Goal: Book appointment/travel/reservation

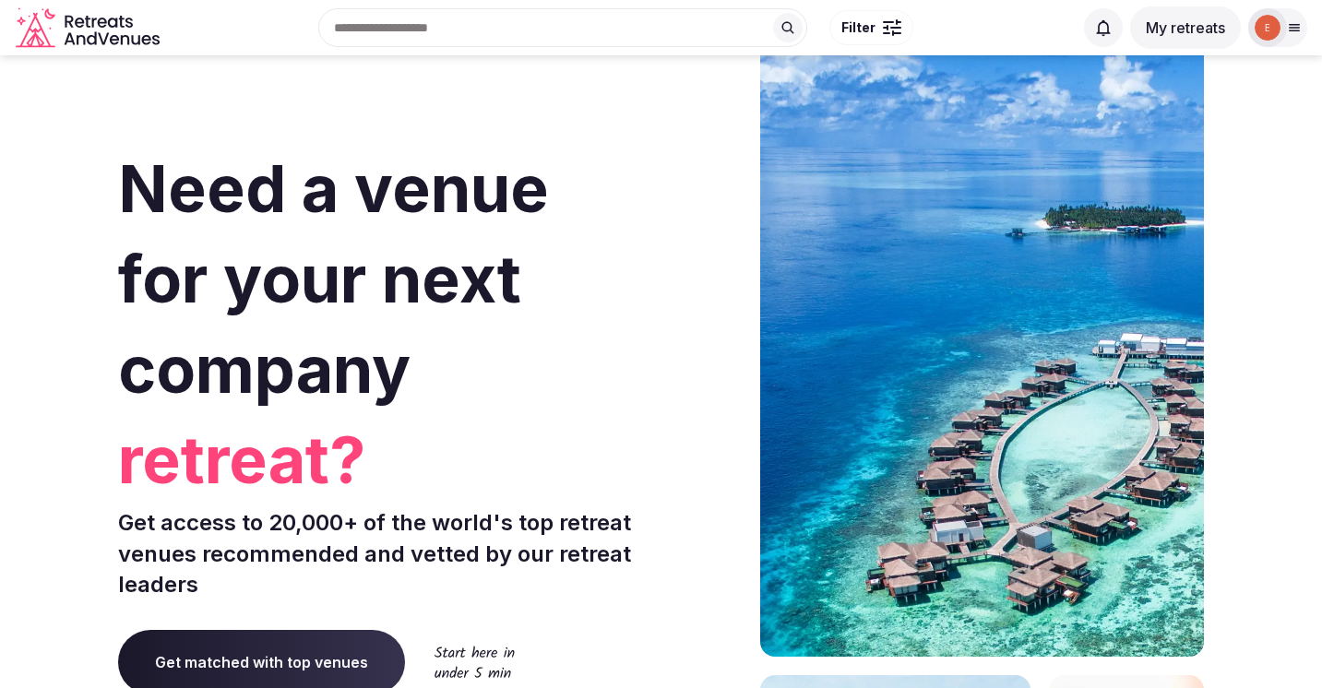
click at [1166, 23] on button "My retreats" at bounding box center [1185, 27] width 111 height 42
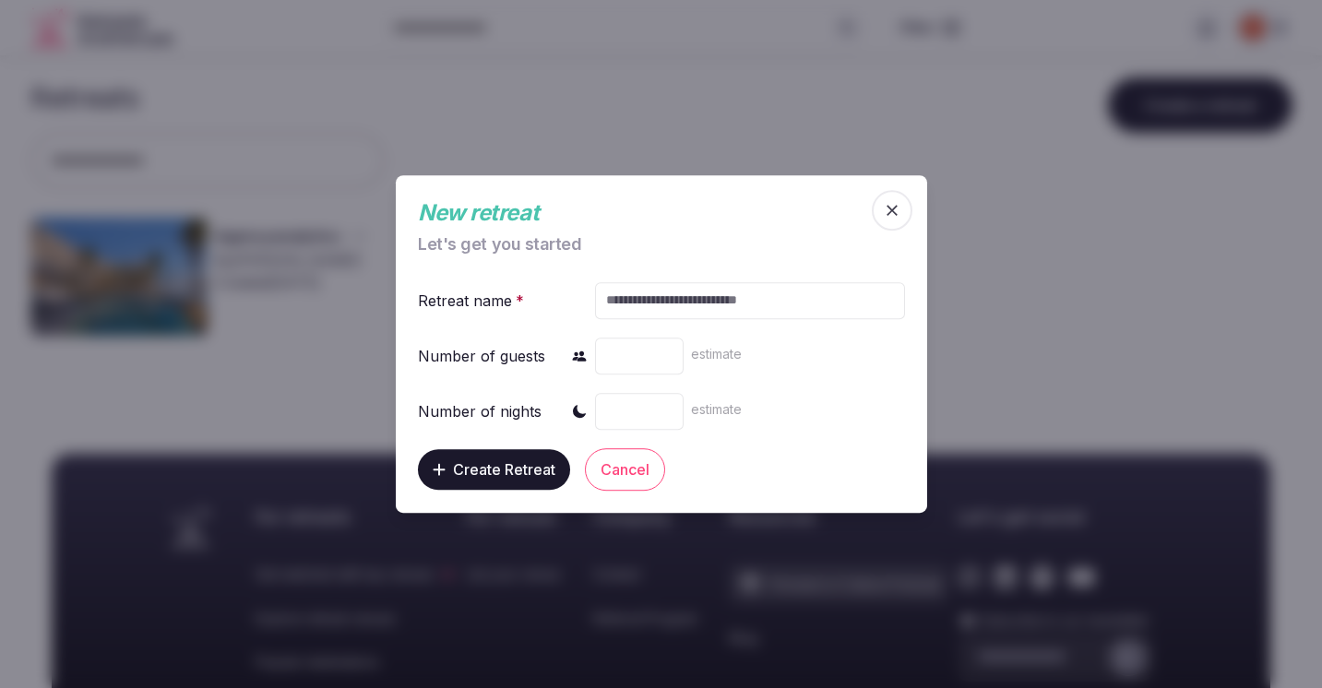
click at [883, 219] on icon "button" at bounding box center [892, 210] width 18 height 18
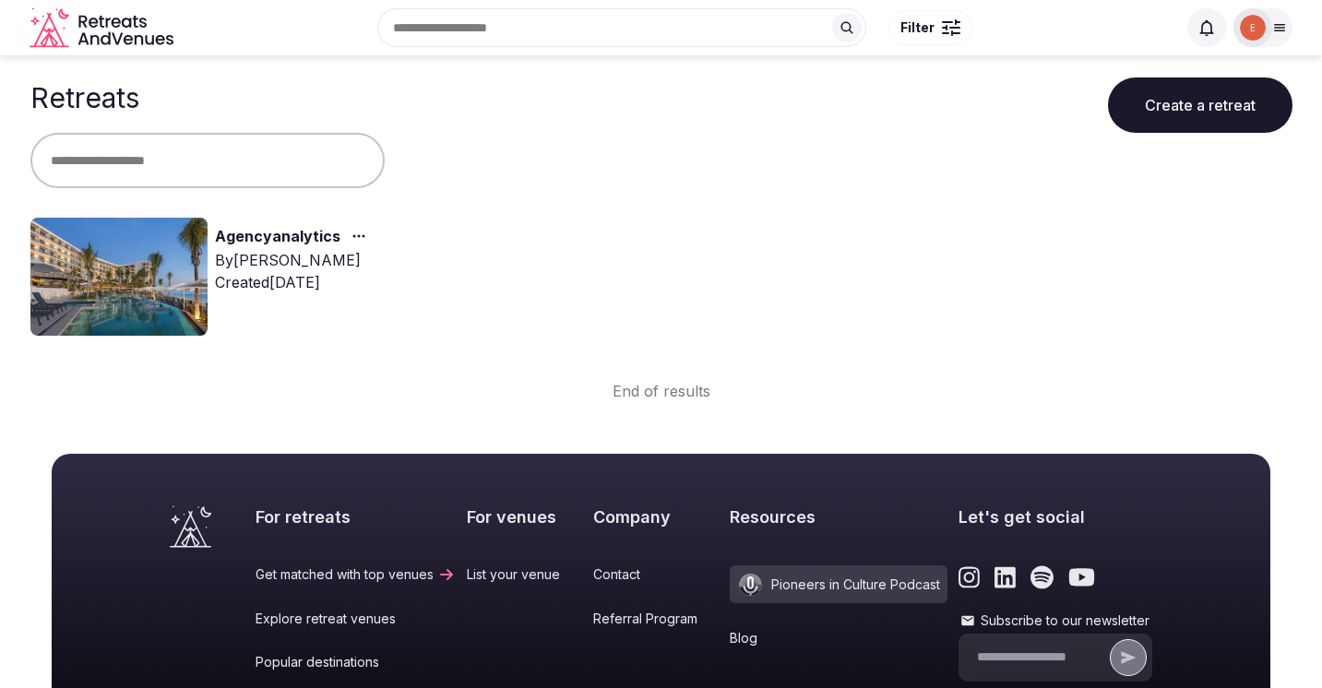
click at [146, 266] on img at bounding box center [118, 277] width 177 height 118
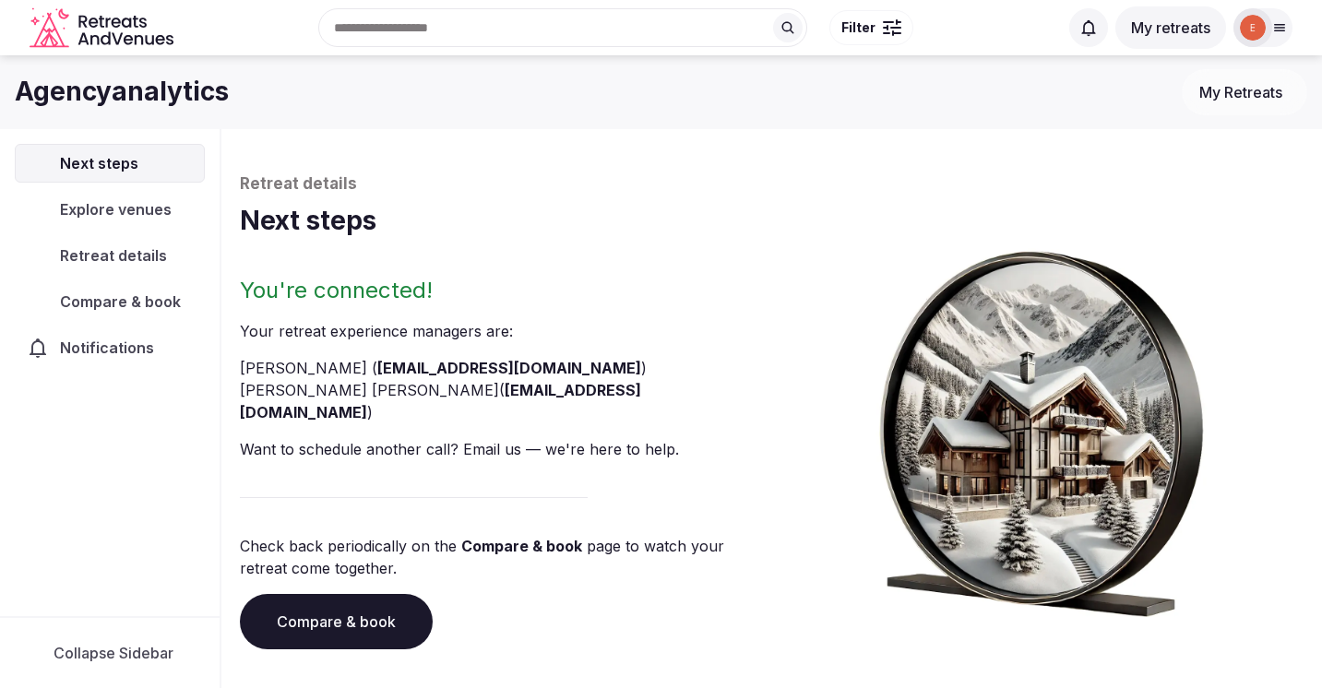
click at [350, 233] on h1 "Next steps" at bounding box center [772, 221] width 1064 height 36
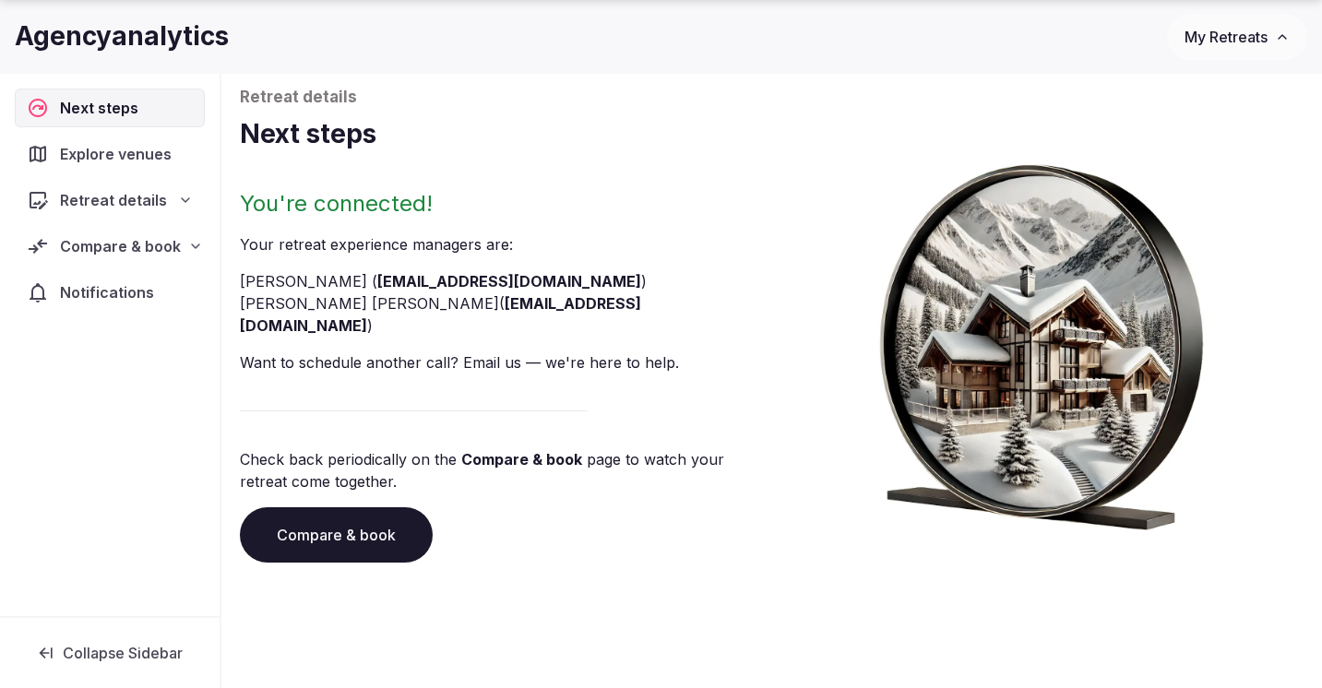
click at [331, 513] on link "Compare & book" at bounding box center [336, 535] width 193 height 55
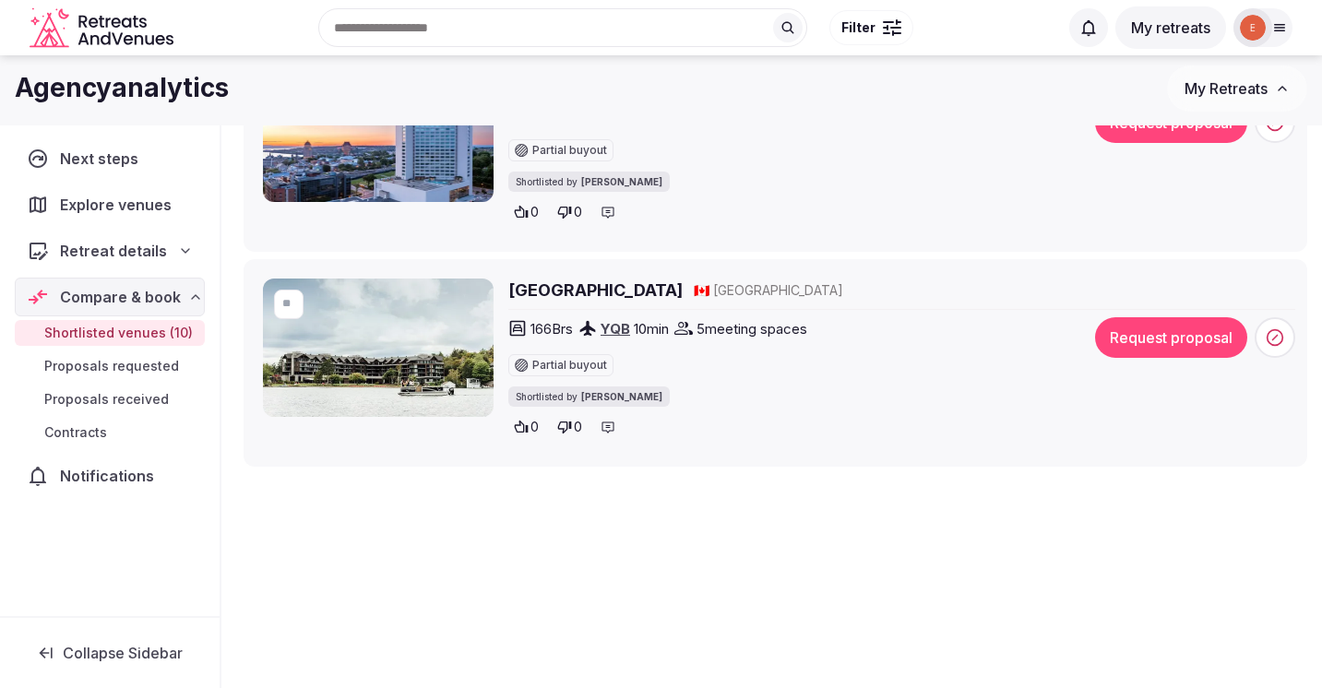
scroll to position [2132, 0]
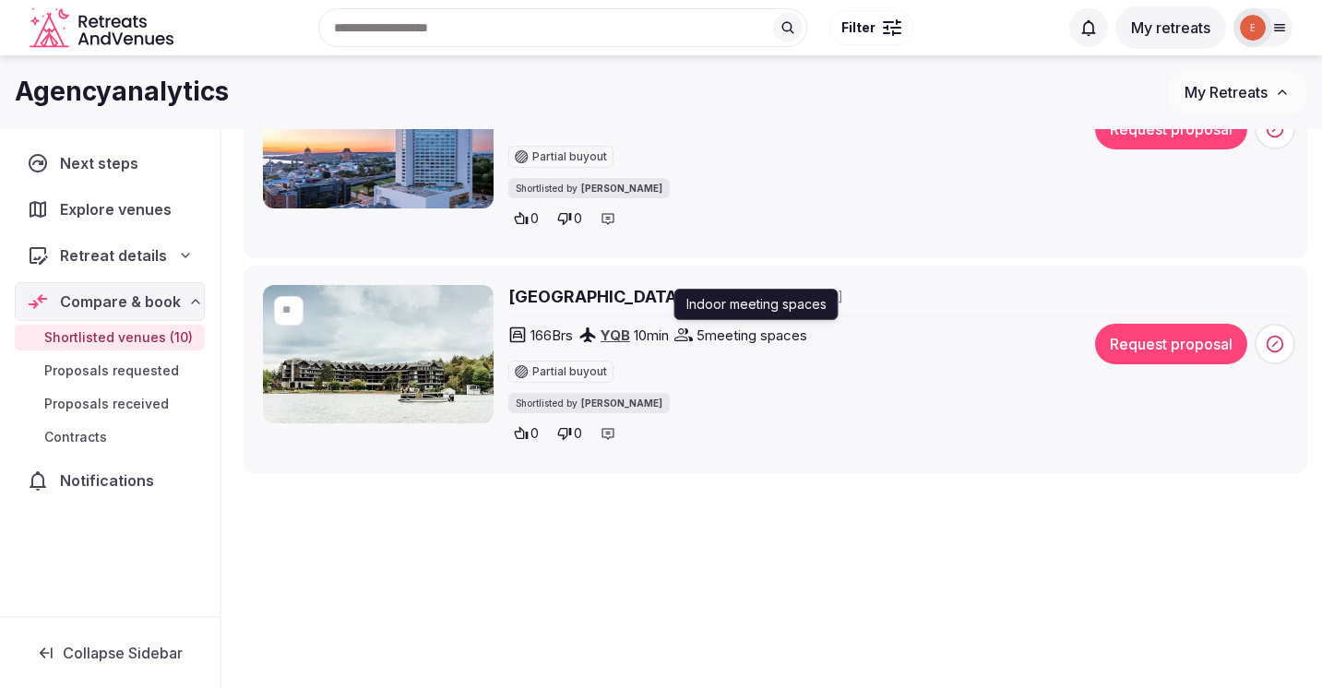
click at [378, 390] on img at bounding box center [378, 354] width 231 height 138
click at [608, 295] on h2 "[GEOGRAPHIC_DATA]" at bounding box center [595, 296] width 174 height 23
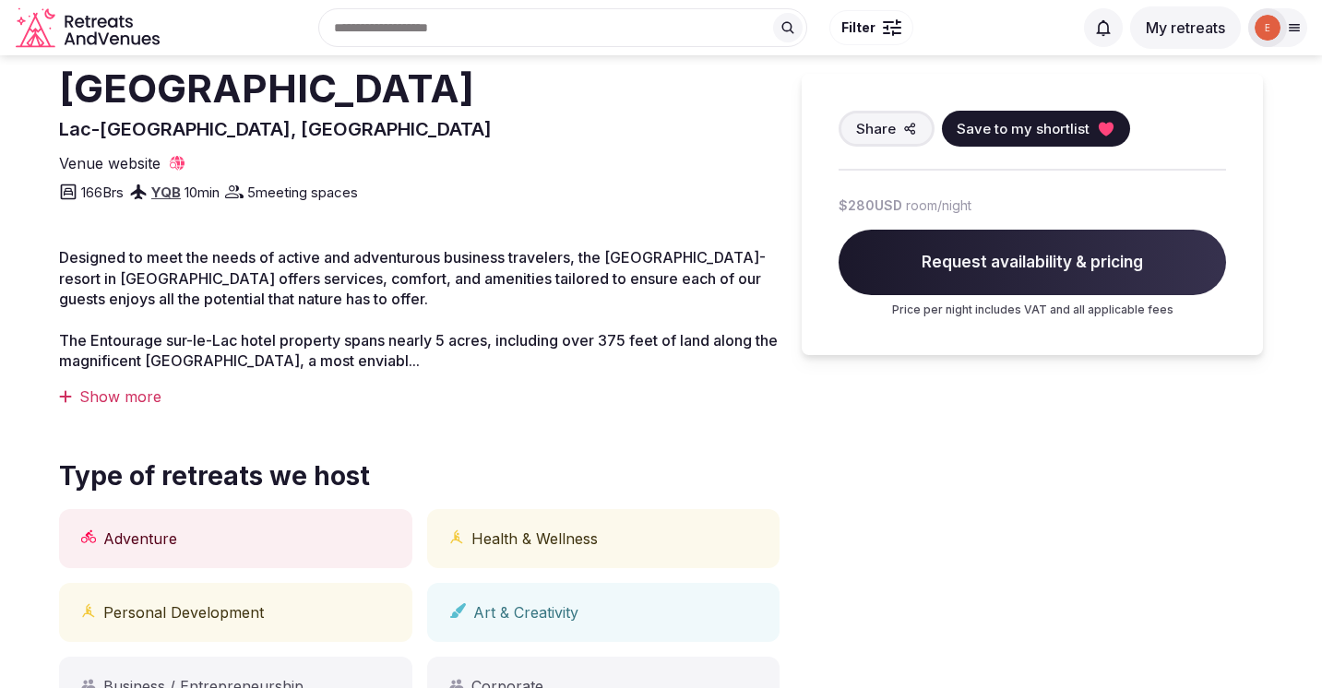
scroll to position [486, 0]
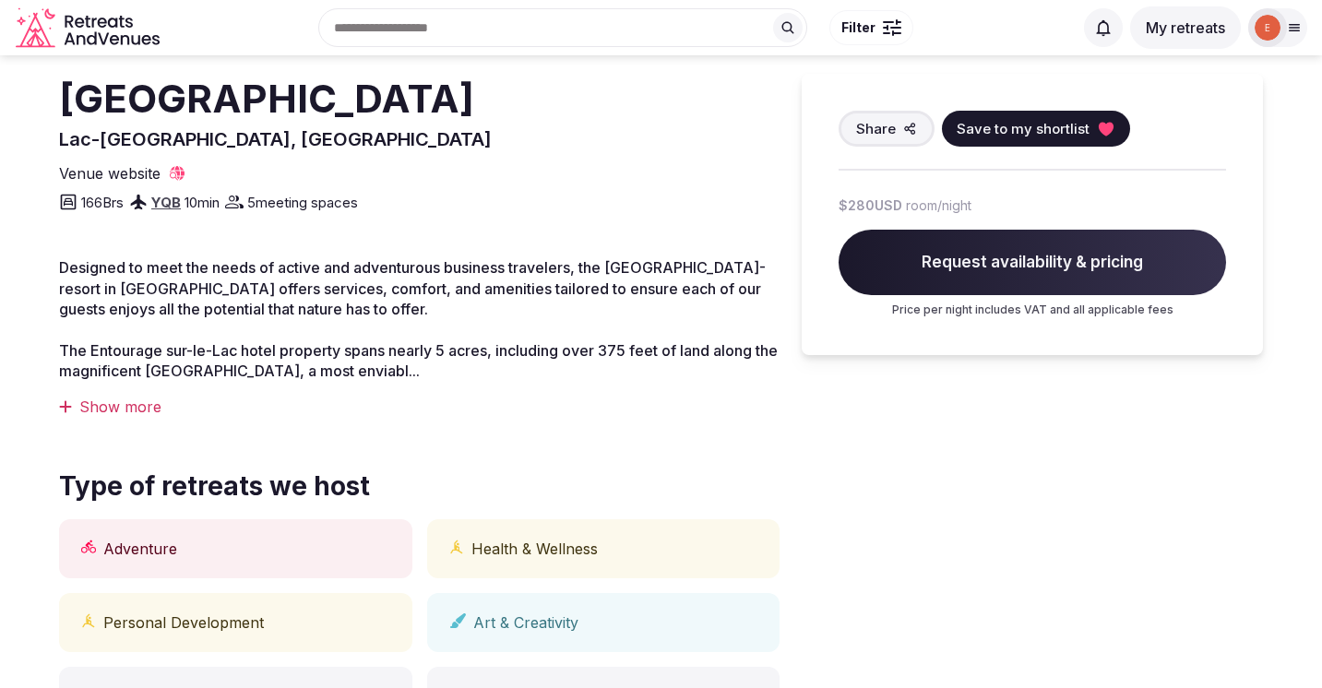
click at [120, 400] on div "Show more" at bounding box center [419, 407] width 721 height 20
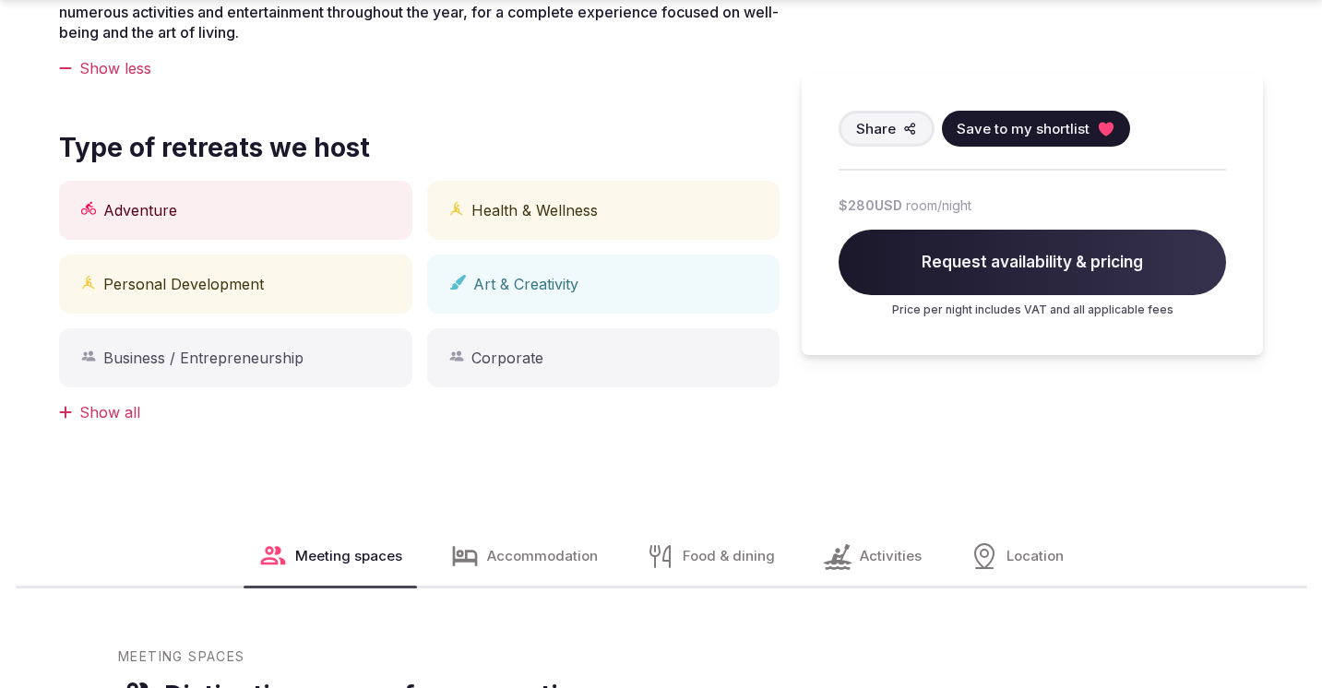
scroll to position [1026, 0]
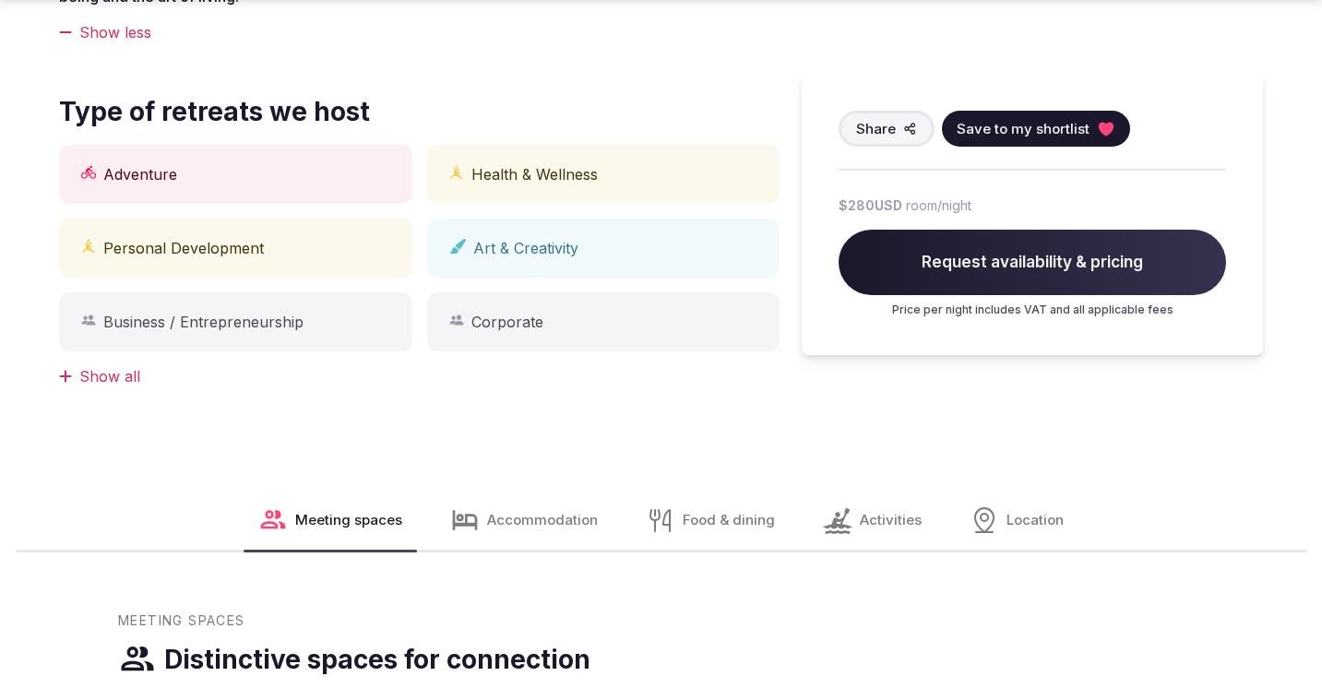
click at [93, 378] on div "Show all" at bounding box center [419, 376] width 721 height 20
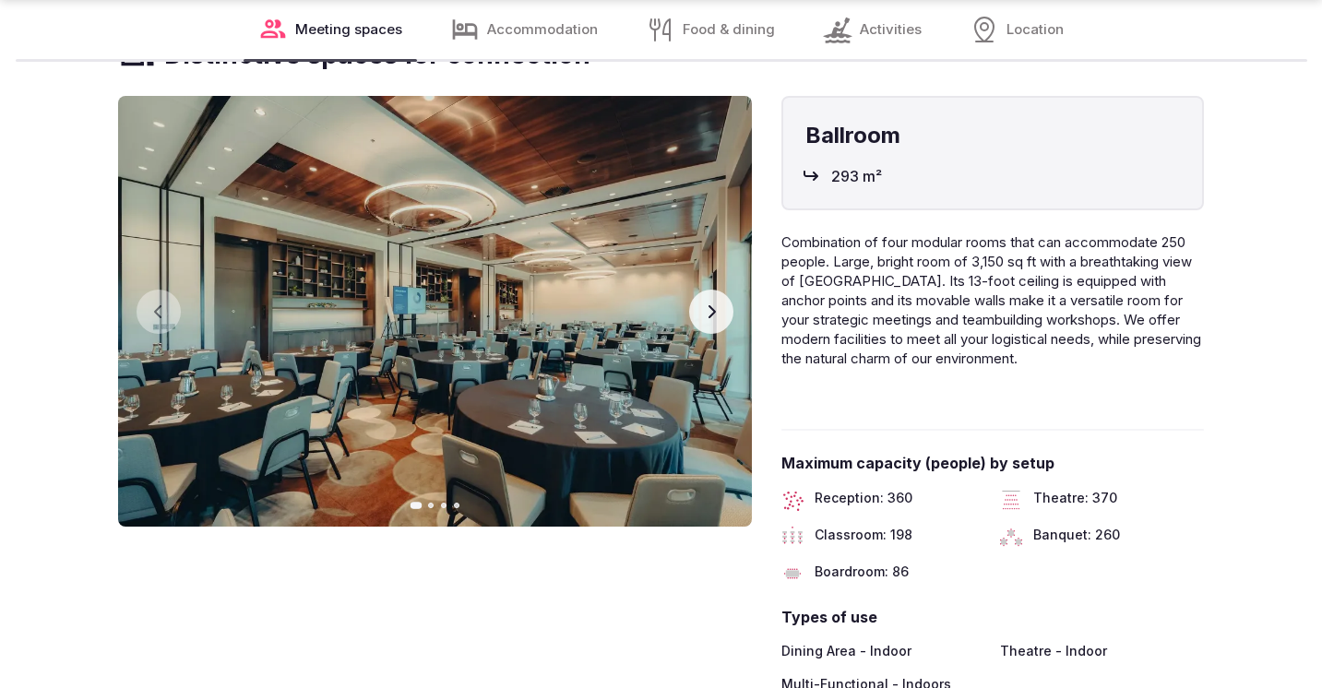
scroll to position [1786, 0]
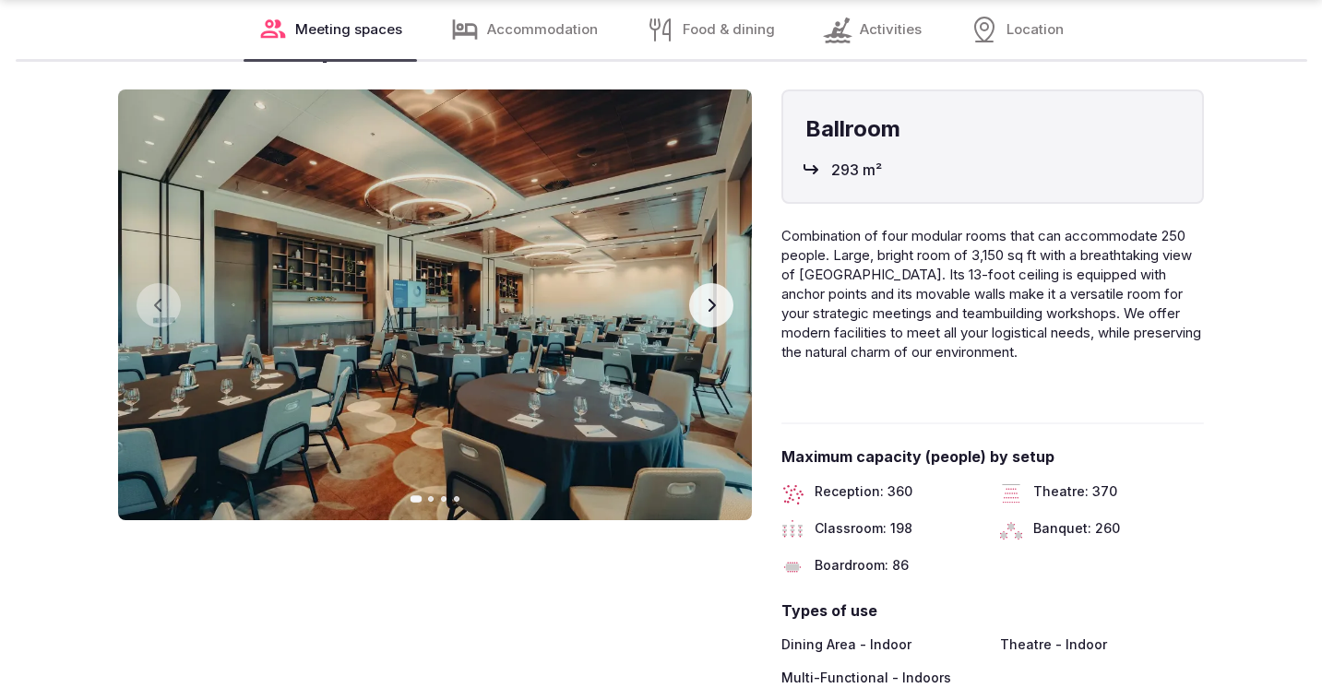
click at [698, 306] on button "Next slide" at bounding box center [711, 305] width 44 height 44
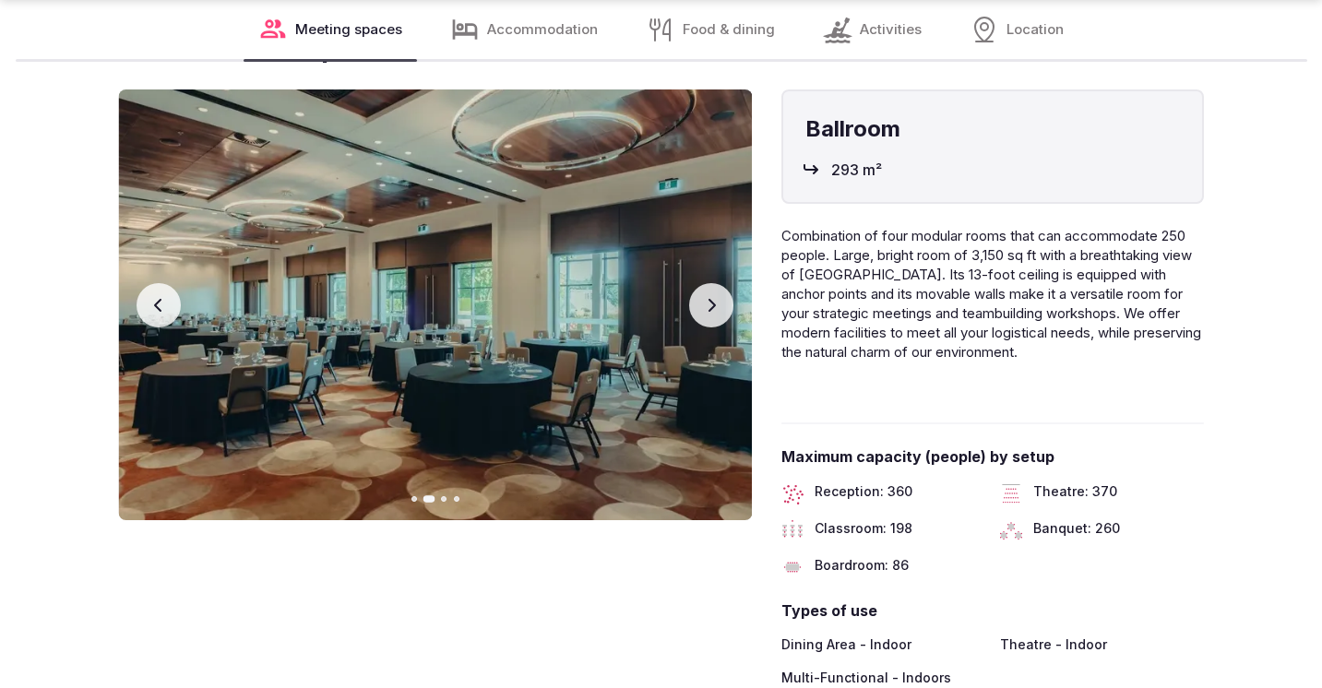
click at [698, 306] on button "Next slide" at bounding box center [711, 305] width 44 height 44
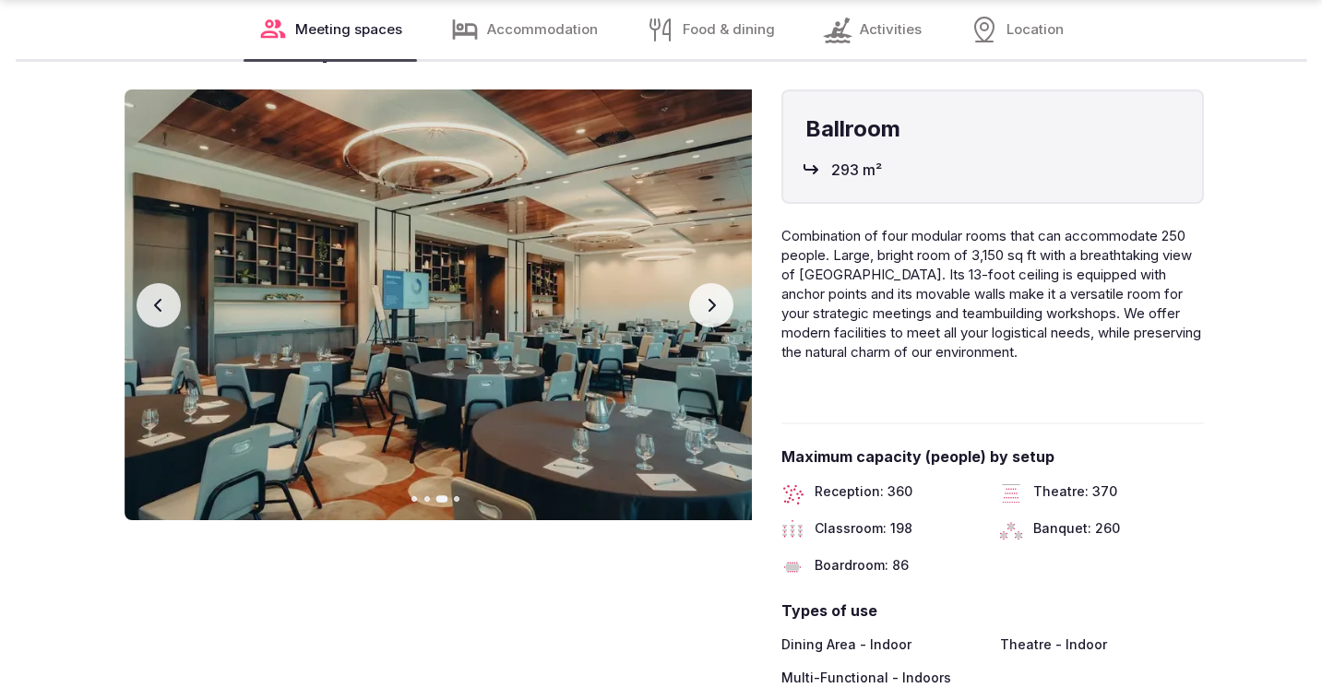
click at [698, 306] on button "Next slide" at bounding box center [711, 305] width 44 height 44
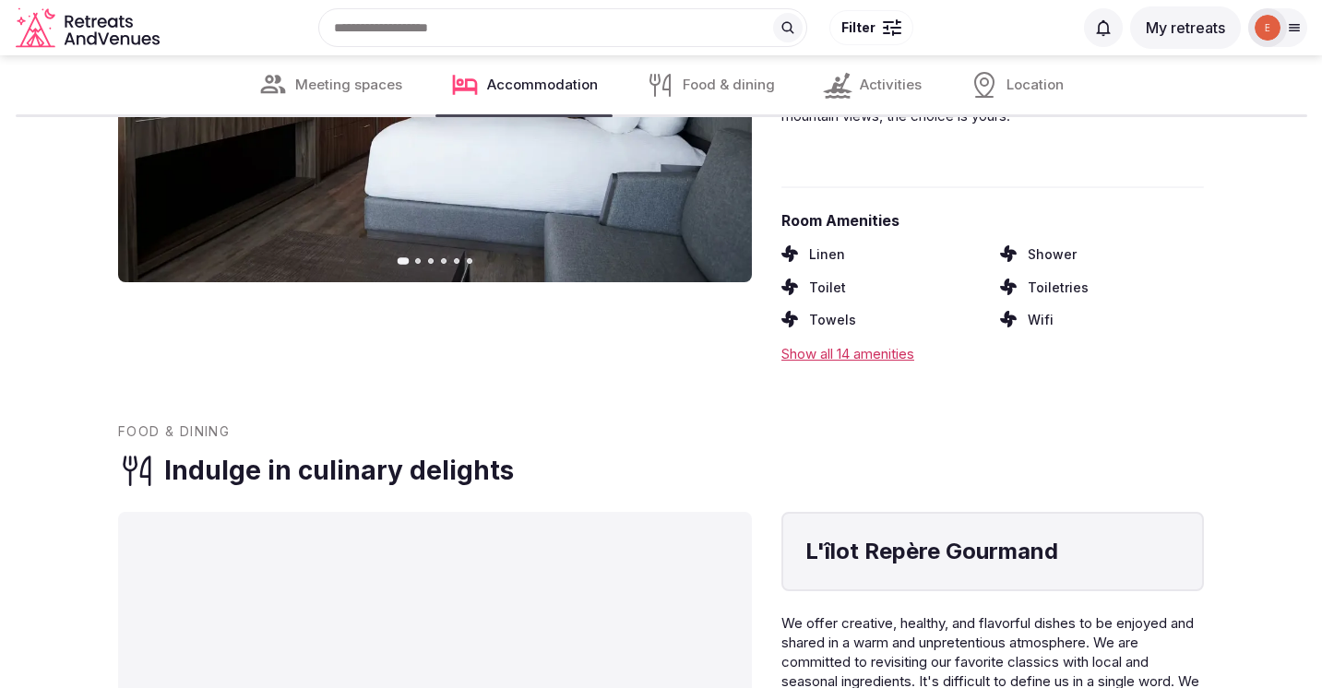
scroll to position [3149, 0]
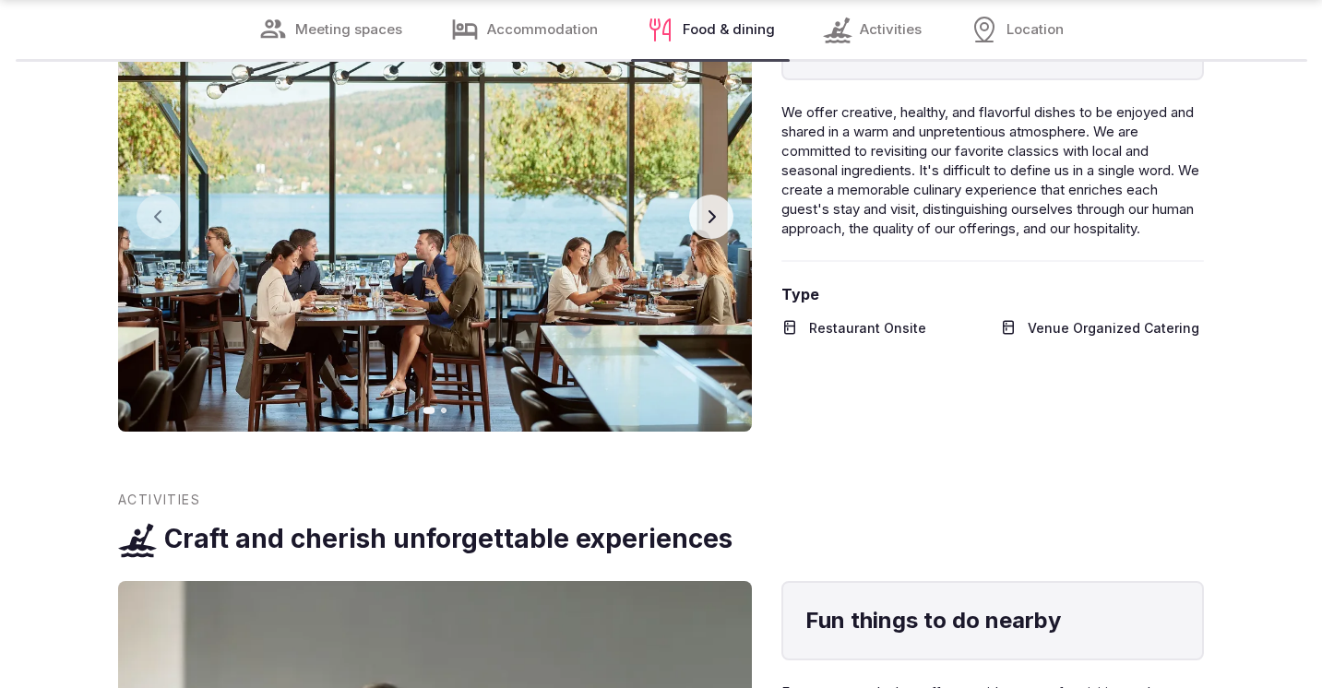
click at [714, 208] on button "Next slide" at bounding box center [711, 217] width 44 height 44
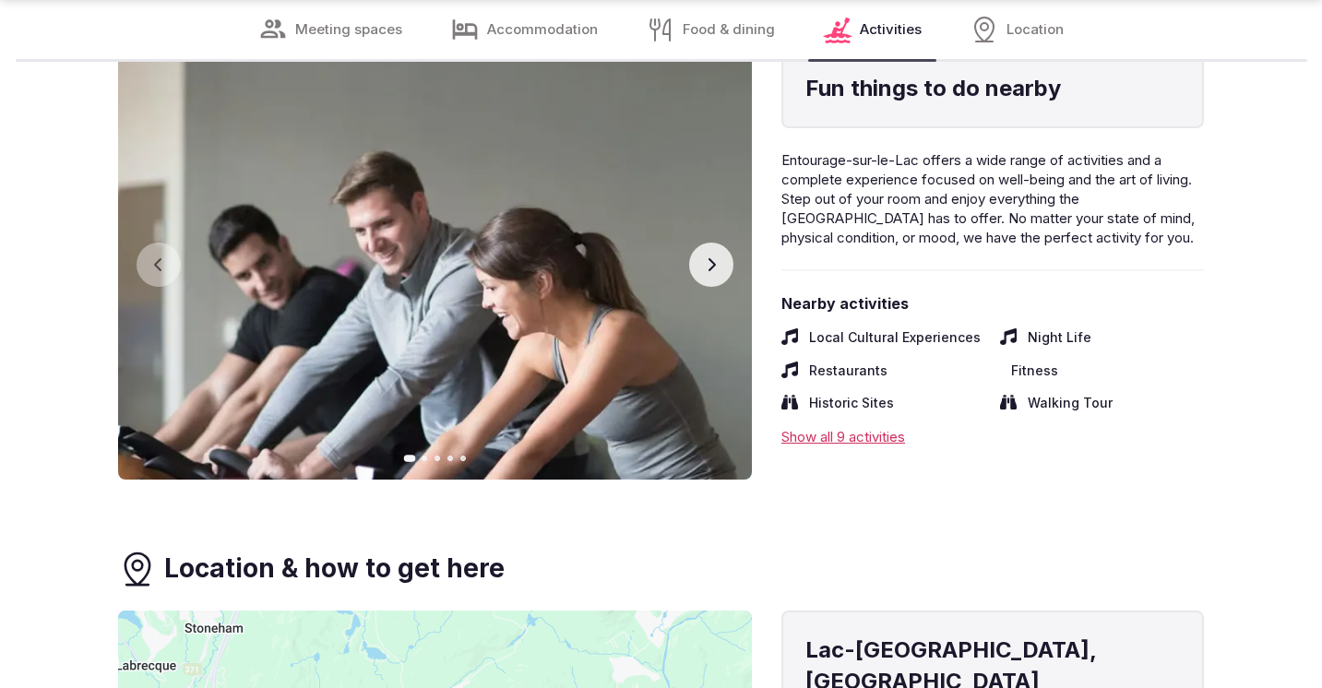
scroll to position [3849, 0]
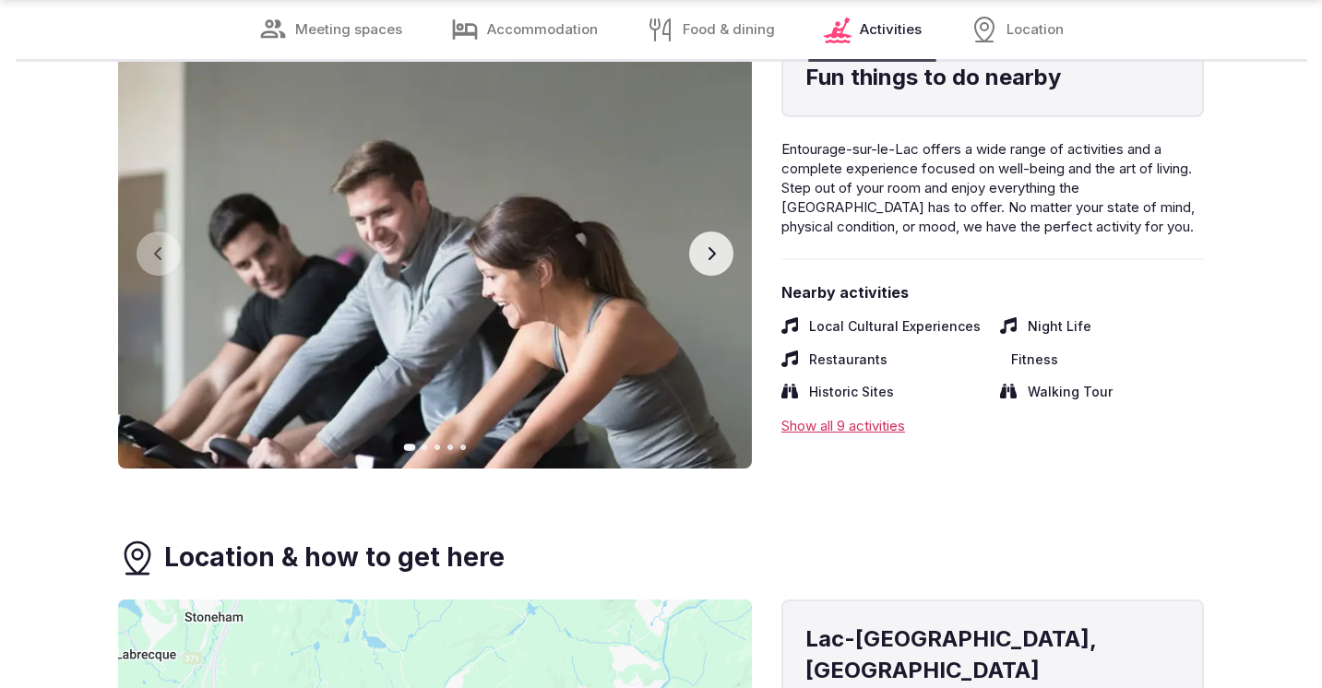
click at [724, 256] on button "Next slide" at bounding box center [711, 254] width 44 height 44
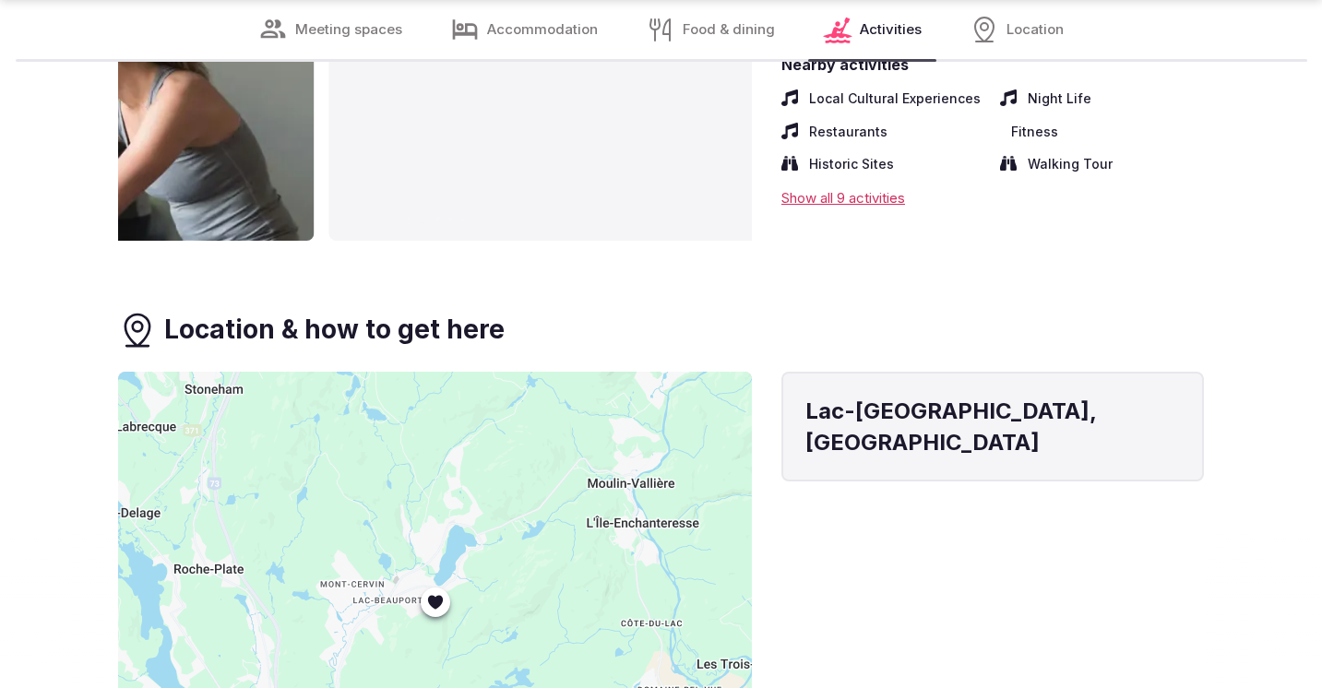
scroll to position [4364, 0]
